Goal: Information Seeking & Learning: Understand process/instructions

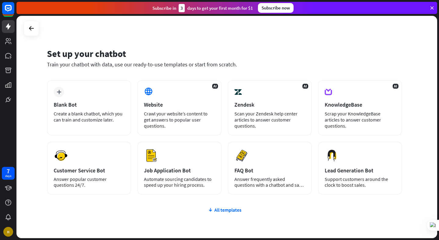
click at [431, 9] on icon at bounding box center [431, 7] width 5 height 5
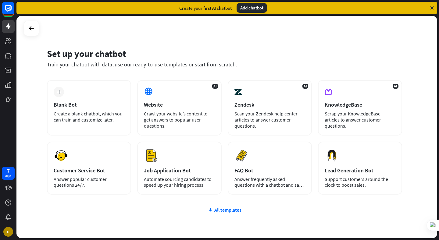
click at [430, 8] on icon at bounding box center [431, 7] width 5 height 5
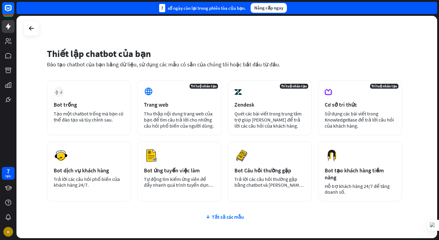
click at [204, 26] on div "Thiết lập chatbot của bạn Đào tạo chatbot của bạn bằng dữ liệu, sử dụng các mẫu…" at bounding box center [226, 127] width 420 height 222
click at [28, 28] on icon at bounding box center [31, 28] width 7 height 7
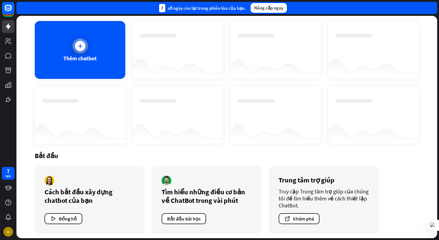
scroll to position [33, 0]
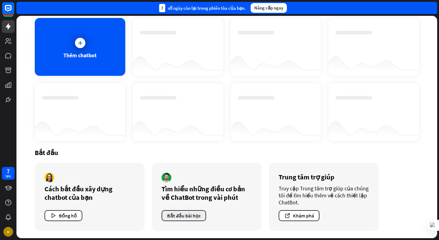
click at [172, 213] on font "Bắt đầu bài học" at bounding box center [184, 216] width 34 height 6
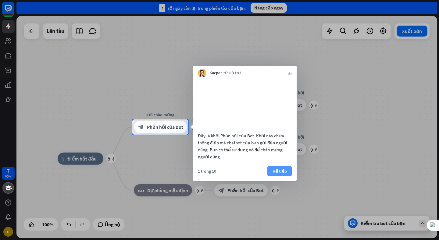
click at [275, 174] on font "Kế tiếp" at bounding box center [279, 171] width 14 height 6
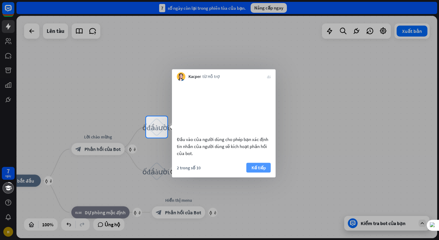
click at [260, 170] on font "Kế tiếp" at bounding box center [258, 167] width 14 height 6
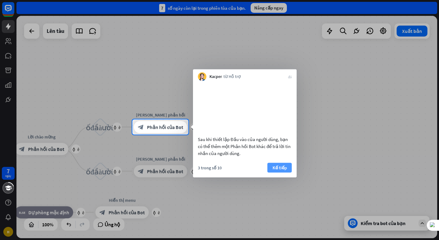
click at [277, 172] on button "Kế tiếp" at bounding box center [279, 168] width 24 height 10
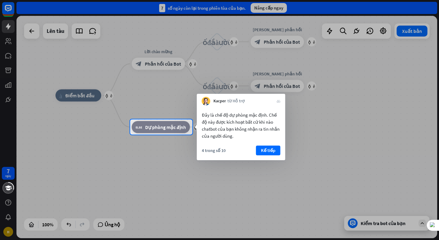
click at [8, 31] on div at bounding box center [219, 59] width 439 height 119
click at [10, 228] on div at bounding box center [219, 187] width 439 height 105
click at [9, 231] on div at bounding box center [219, 187] width 439 height 105
click at [8, 216] on div at bounding box center [219, 187] width 439 height 105
click at [274, 160] on div "4 trong số 10 Kế tiếp" at bounding box center [241, 153] width 88 height 15
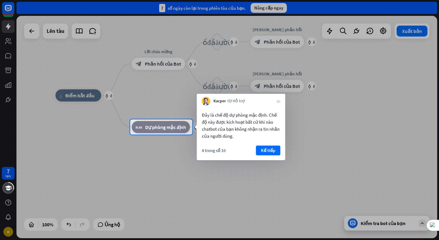
click at [374, 227] on div at bounding box center [219, 187] width 439 height 105
click at [383, 225] on div at bounding box center [219, 187] width 439 height 105
click at [273, 149] on font "Kế tiếp" at bounding box center [268, 150] width 14 height 6
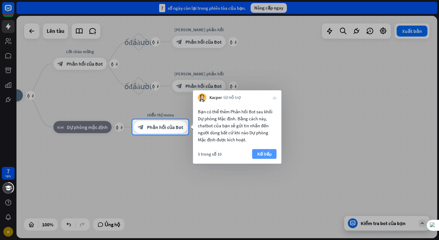
click at [270, 155] on font "Kế tiếp" at bounding box center [264, 154] width 14 height 6
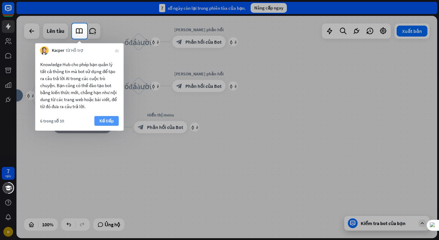
click at [112, 123] on font "Kế tiếp" at bounding box center [106, 121] width 14 height 6
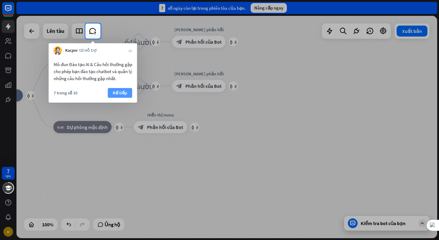
click at [120, 91] on font "Kế tiếp" at bounding box center [120, 93] width 14 height 6
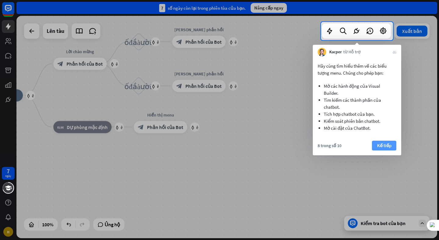
click at [386, 143] on font "Kế tiếp" at bounding box center [384, 146] width 14 height 6
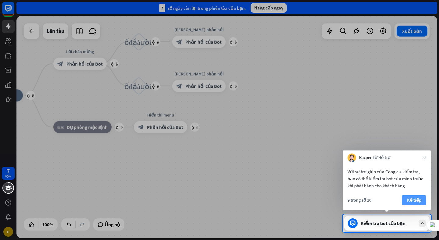
click at [410, 199] on font "Kế tiếp" at bounding box center [414, 200] width 14 height 6
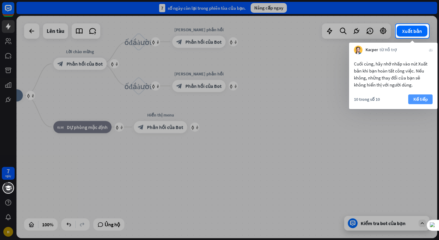
click at [419, 101] on font "Kế tiếp" at bounding box center [420, 99] width 14 height 6
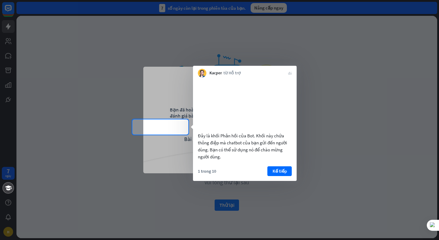
click at [413, 10] on div at bounding box center [219, 59] width 439 height 119
